Goal: Navigation & Orientation: Find specific page/section

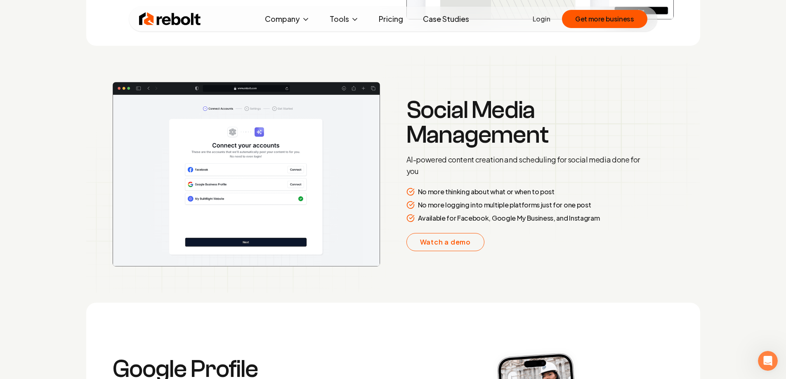
scroll to position [1362, 0]
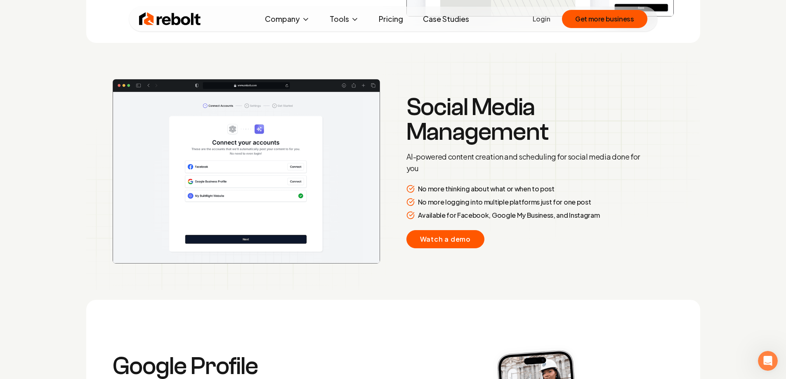
click at [438, 240] on link "Watch a demo" at bounding box center [446, 239] width 78 height 18
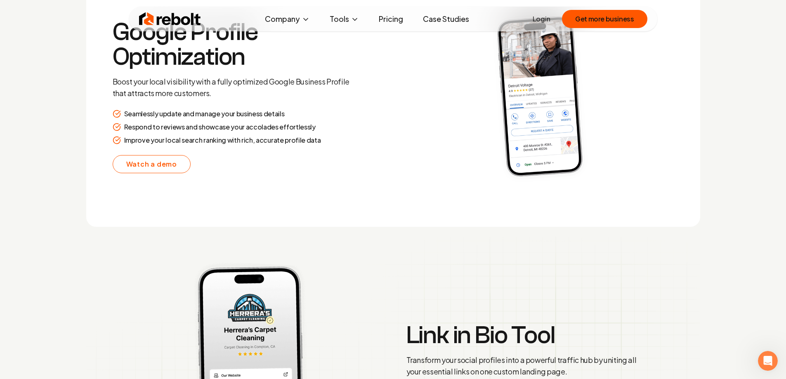
scroll to position [1692, 0]
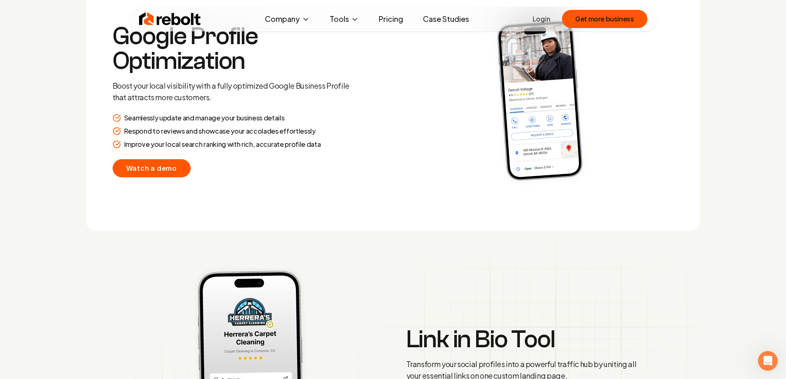
click at [150, 166] on link "Watch a demo" at bounding box center [152, 168] width 78 height 18
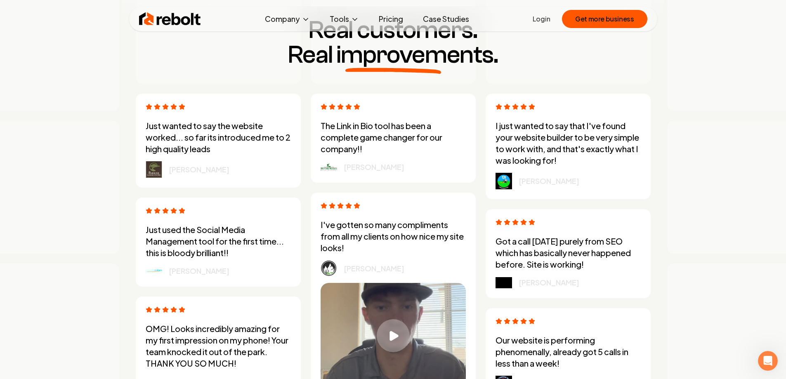
scroll to position [2198, 0]
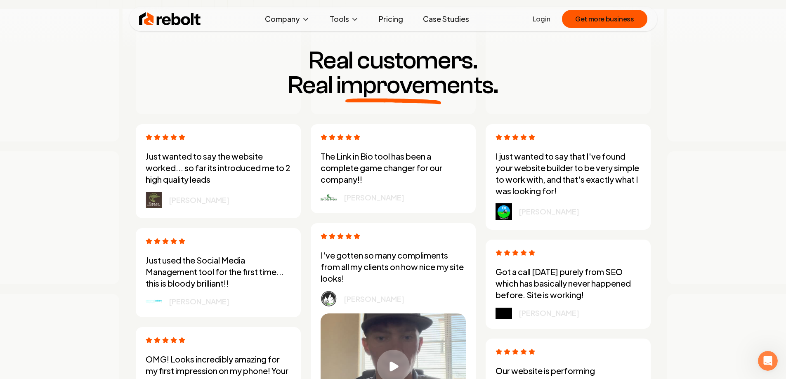
click at [393, 15] on link "Pricing" at bounding box center [391, 19] width 38 height 17
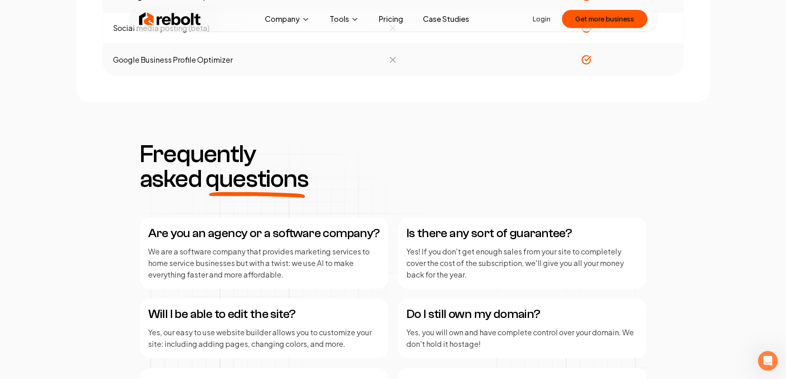
scroll to position [1032, 0]
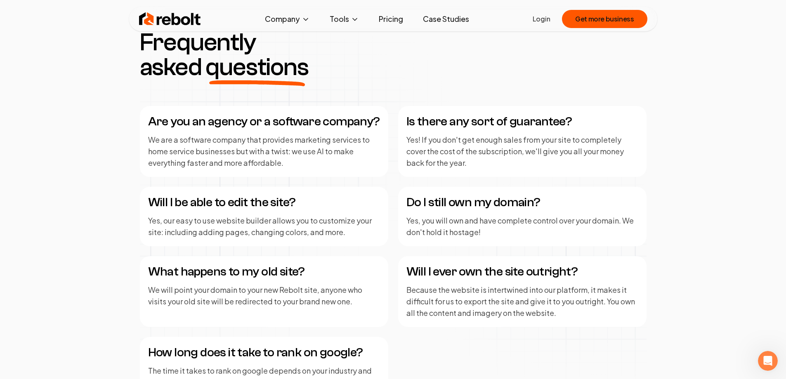
click at [459, 23] on link "Case Studies" at bounding box center [445, 19] width 59 height 17
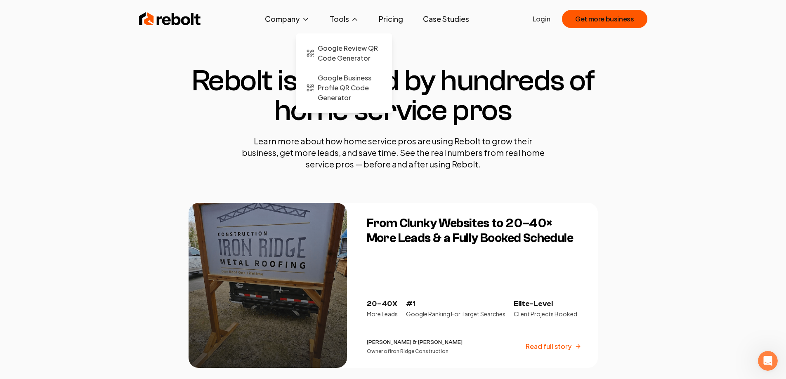
click at [349, 19] on button "Tools" at bounding box center [344, 19] width 43 height 17
click at [340, 51] on span "Google Review QR Code Generator" at bounding box center [350, 53] width 64 height 20
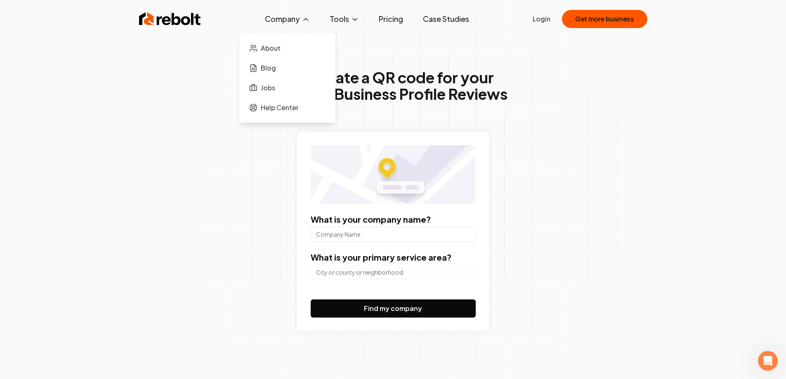
click at [267, 19] on button "Company" at bounding box center [287, 19] width 58 height 17
click at [289, 46] on link "About" at bounding box center [287, 48] width 83 height 17
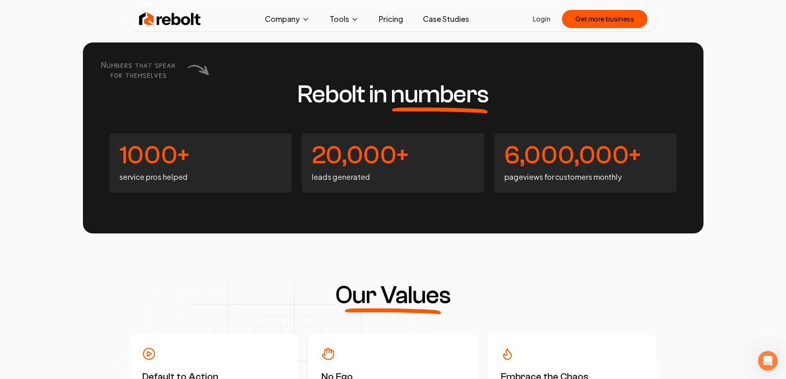
scroll to position [2235, 0]
